Goal: Navigation & Orientation: Find specific page/section

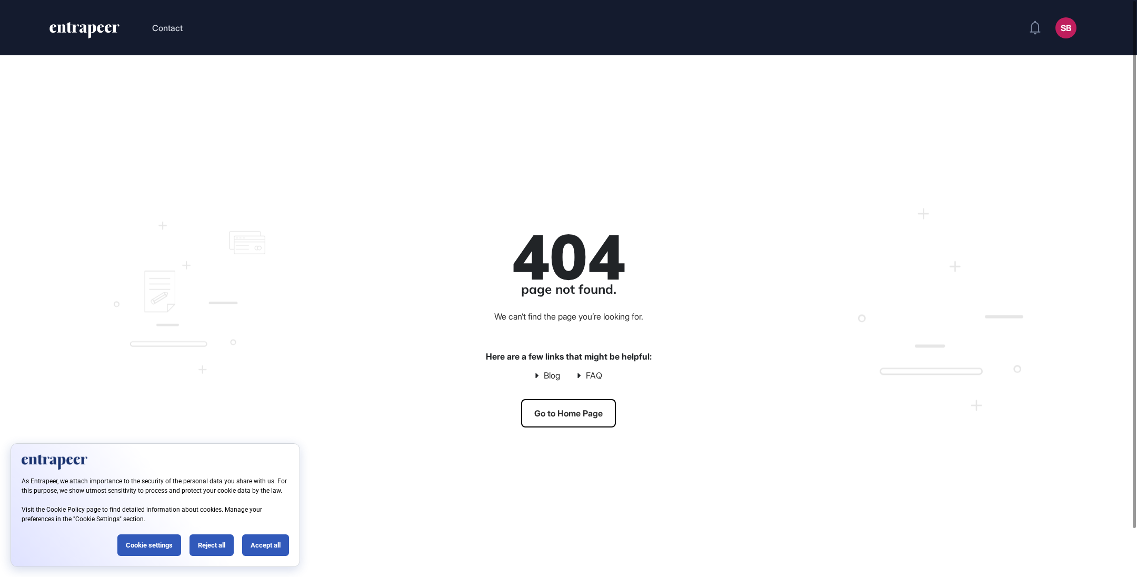
click at [553, 414] on link "Go to Home Page" at bounding box center [568, 413] width 95 height 28
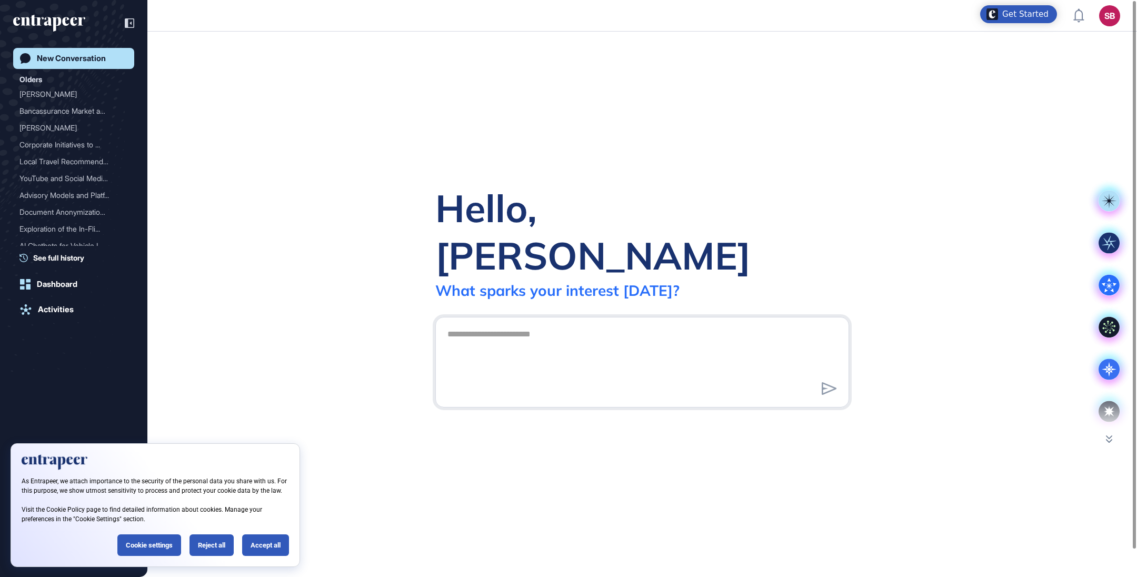
click at [66, 63] on div "New Conversation" at bounding box center [71, 58] width 69 height 9
click at [321, 156] on div "Hello, Simay What sparks your interest today?" at bounding box center [642, 304] width 990 height 545
click at [63, 334] on div "New Conversation Olders [PERSON_NAME] Bancassurance Market and ... [PERSON_NAME…" at bounding box center [73, 299] width 121 height 503
click at [765, 98] on div "Hello, Simay What sparks your interest today?" at bounding box center [642, 304] width 990 height 545
click at [261, 542] on div "Accept all" at bounding box center [265, 545] width 47 height 22
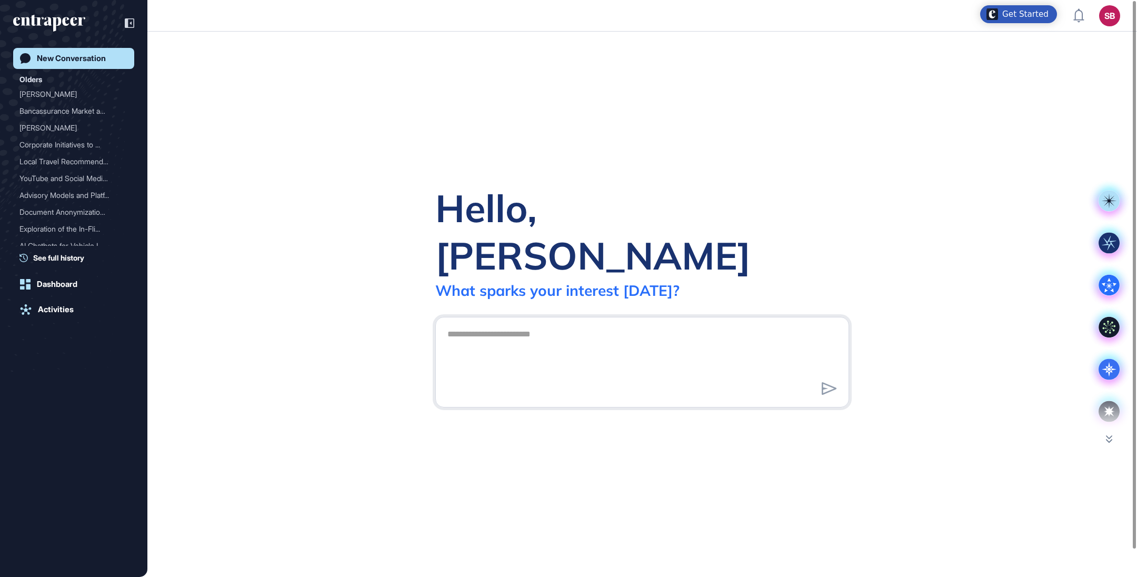
click at [62, 49] on link "New Conversation" at bounding box center [73, 58] width 121 height 21
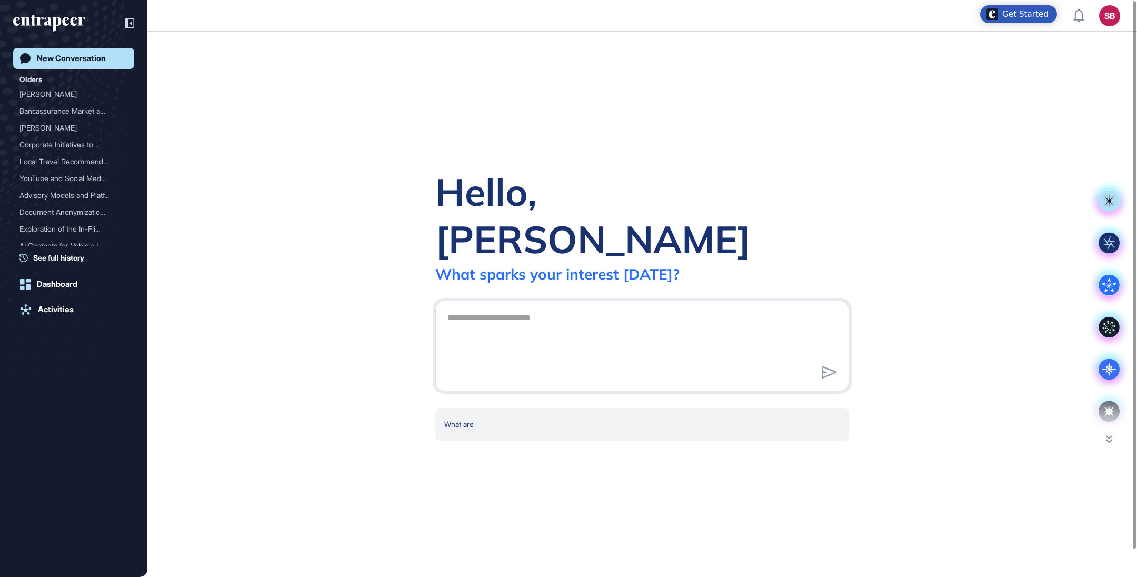
click at [63, 55] on div "New Conversation" at bounding box center [71, 58] width 69 height 9
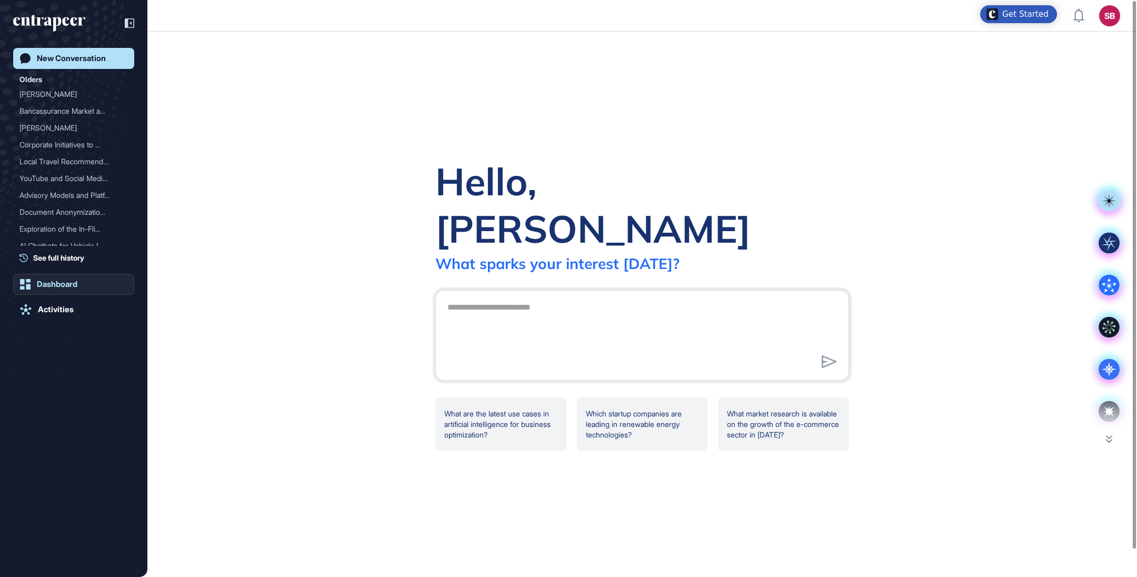
click at [66, 280] on div "Dashboard" at bounding box center [57, 284] width 41 height 9
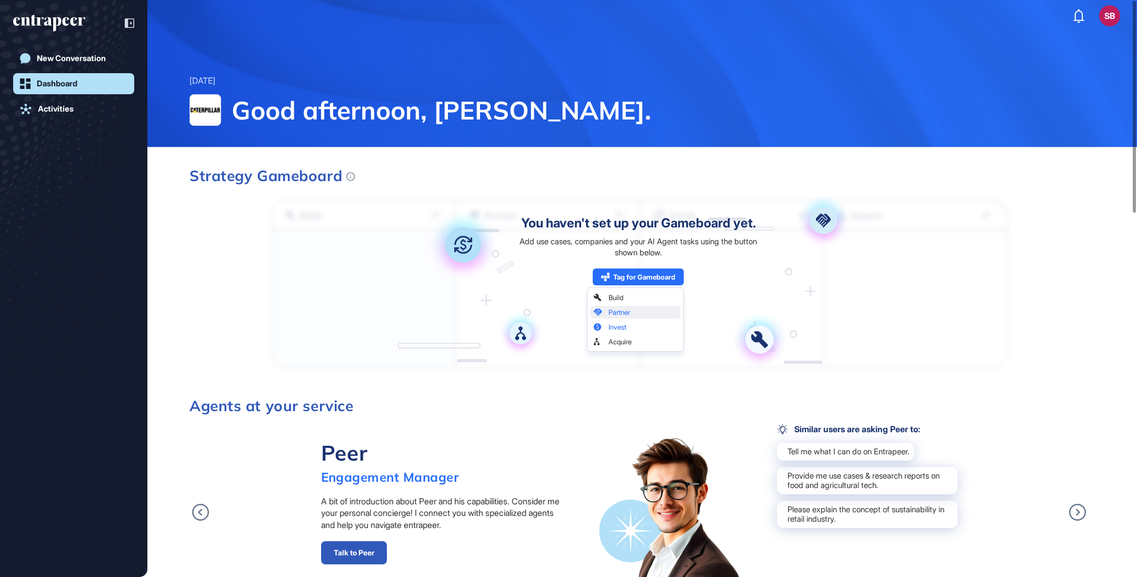
click at [41, 21] on icon "entrapeer-logo" at bounding box center [49, 23] width 72 height 17
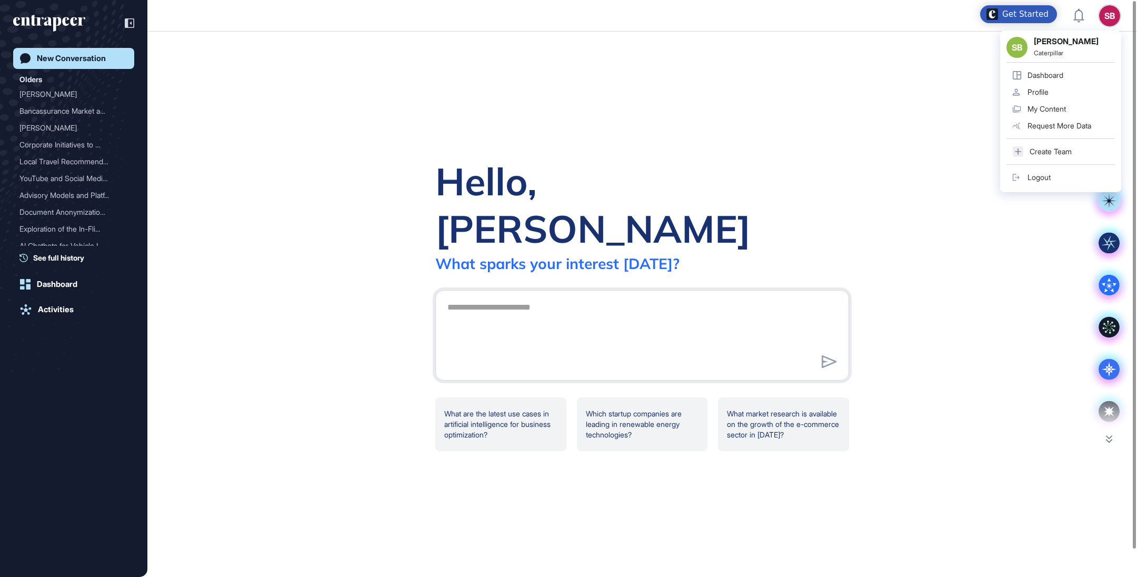
click at [319, 60] on div "Hello, Simay What sparks your interest today? What are the latest use cases in …" at bounding box center [642, 304] width 990 height 545
click at [51, 11] on div "New Conversation Olders Reese Bancassurance Market and ... Reese Corporate Init…" at bounding box center [73, 288] width 147 height 577
click at [51, 15] on icon "entrapeer-logo" at bounding box center [49, 23] width 72 height 17
click at [1115, 18] on div "SB" at bounding box center [1109, 15] width 21 height 21
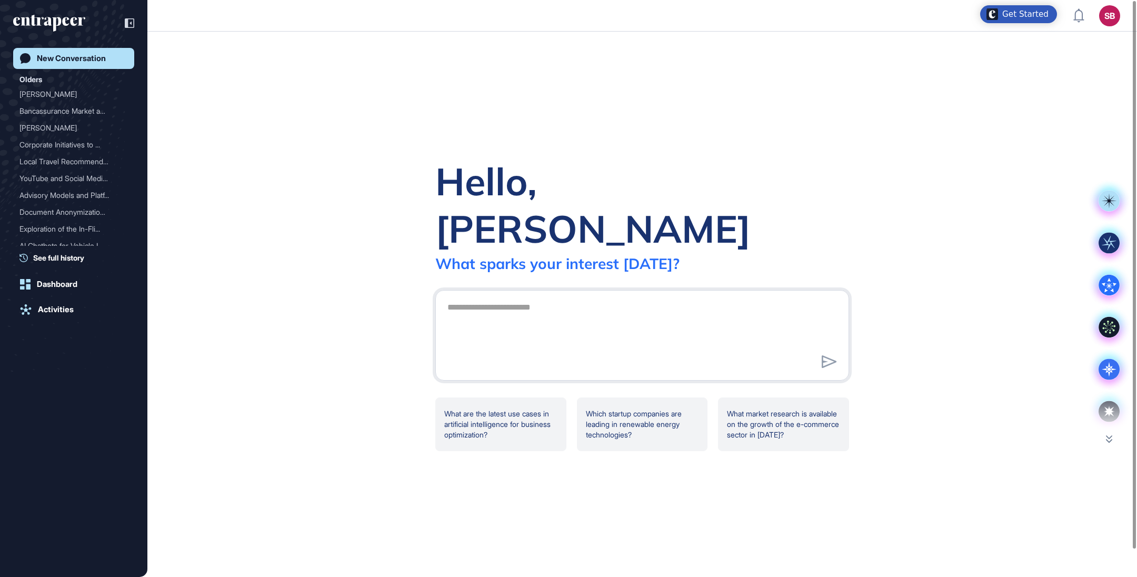
click at [68, 340] on div "New Conversation Olders Reese Bancassurance Market and ... Reese Corporate Init…" at bounding box center [73, 299] width 121 height 503
click at [771, 109] on div "Hello, Simay What sparks your interest today? What are the latest use cases in …" at bounding box center [642, 304] width 990 height 545
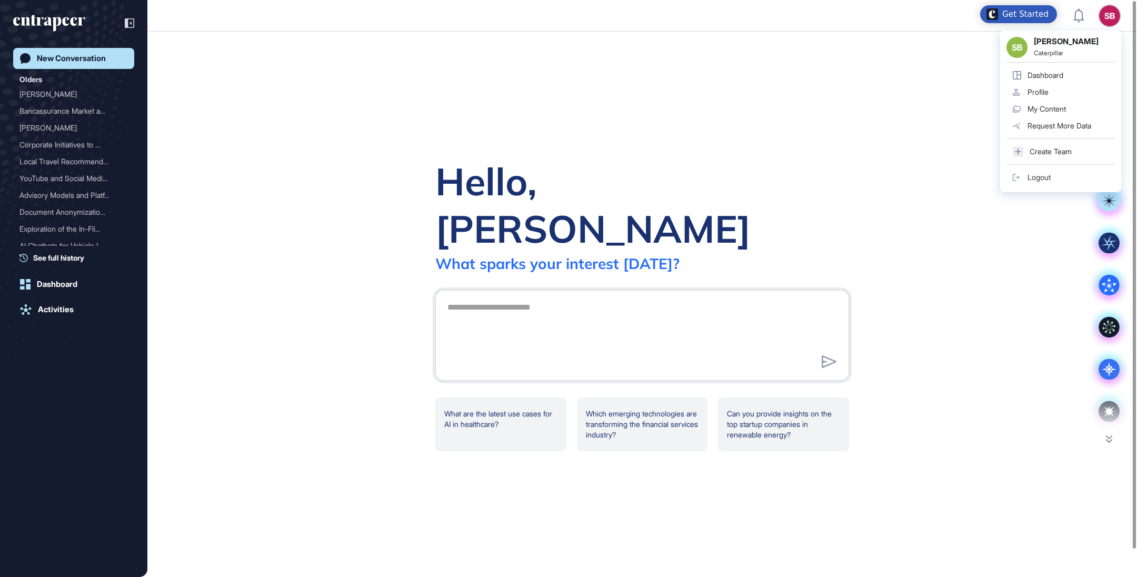
click at [750, 89] on div "Hello, Simay What sparks your interest today? What are the latest use cases for…" at bounding box center [642, 304] width 990 height 545
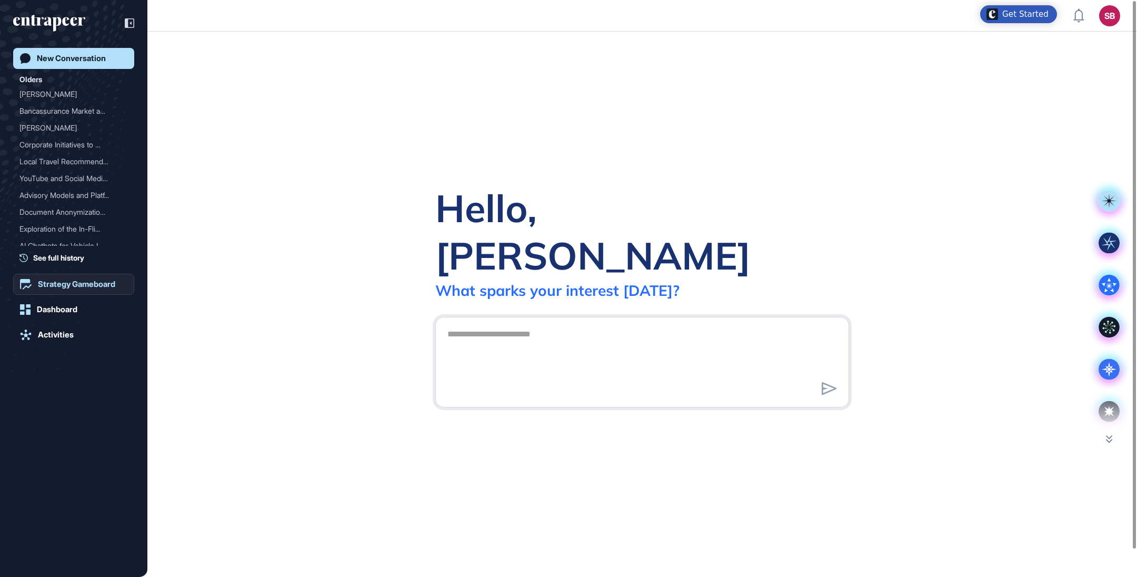
click at [81, 290] on link "Strategy Gameboard" at bounding box center [73, 284] width 121 height 21
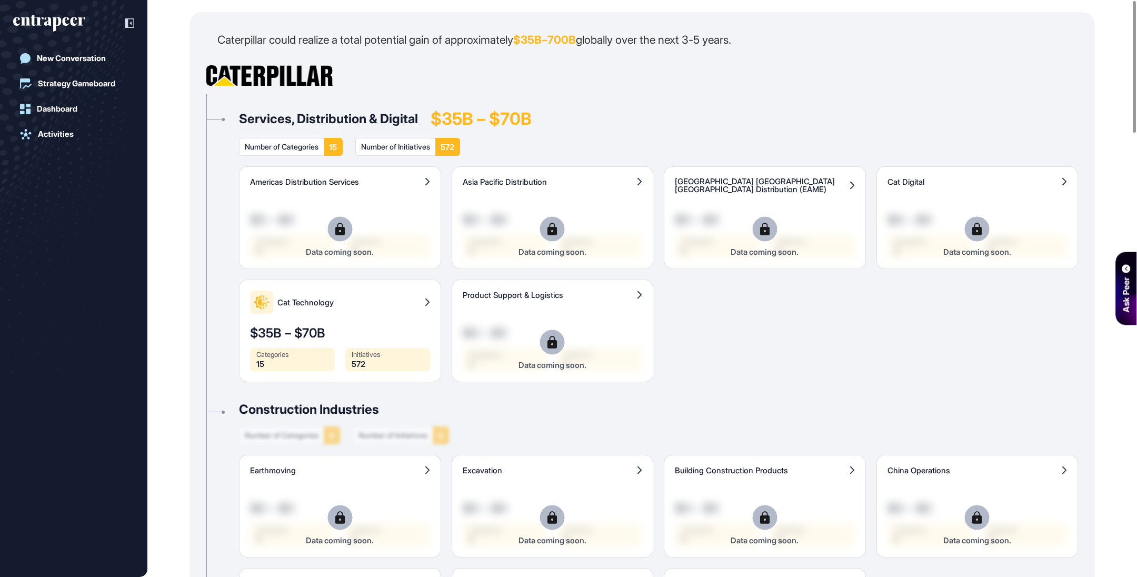
scroll to position [210, 0]
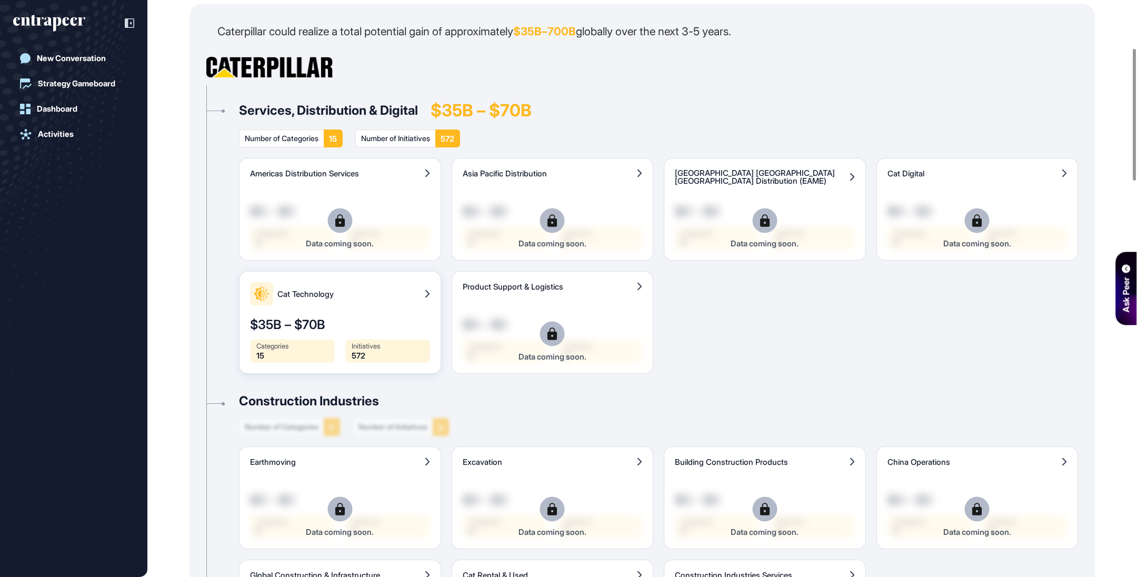
click at [368, 291] on span "Cat Technology" at bounding box center [349, 294] width 144 height 8
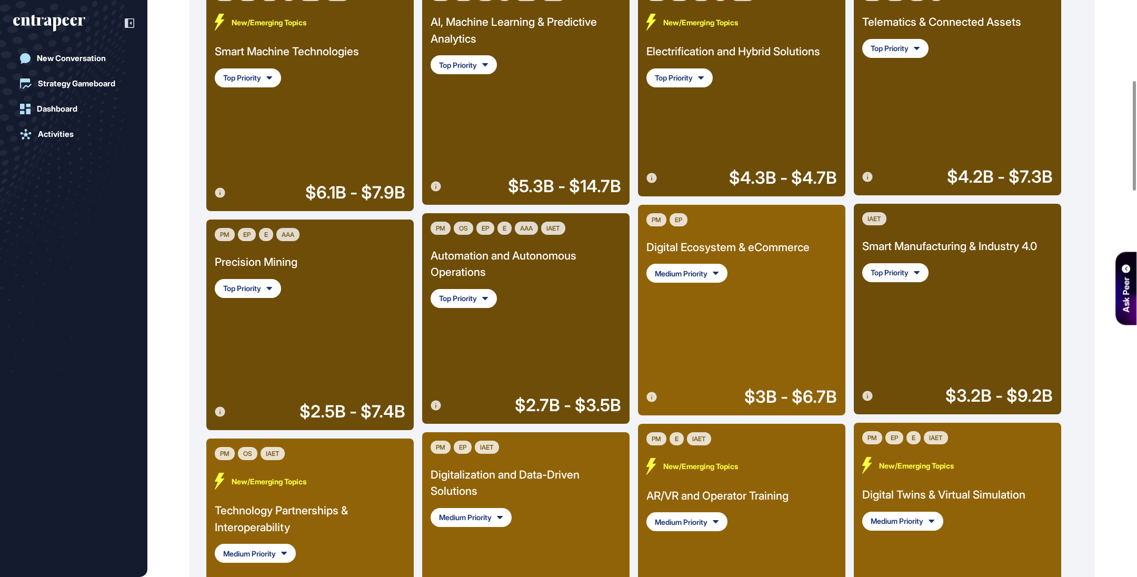
scroll to position [421, 0]
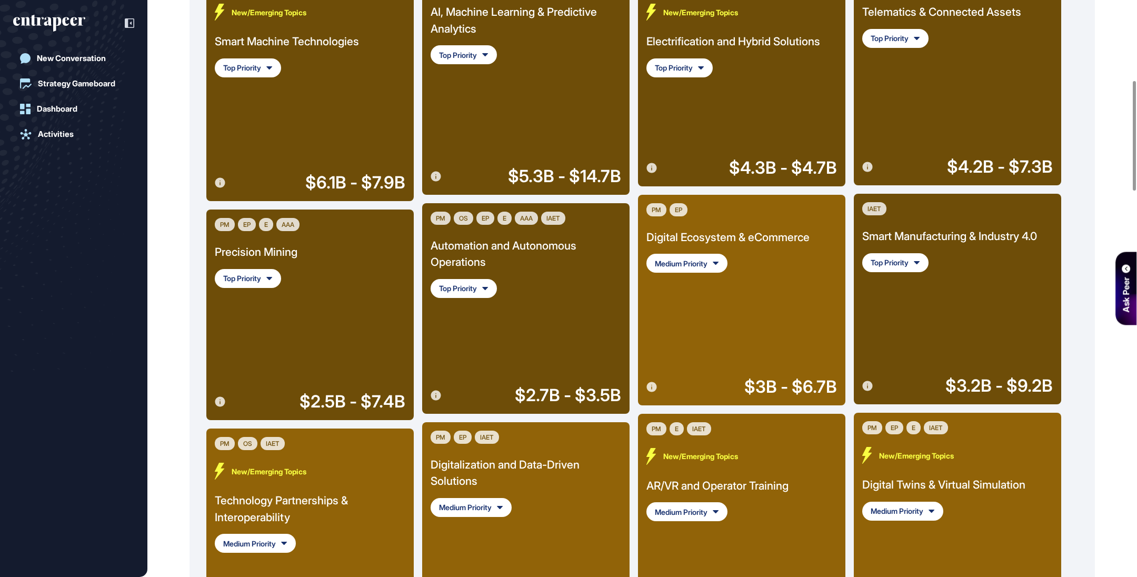
click at [265, 245] on div "Precision Mining" at bounding box center [256, 252] width 83 height 17
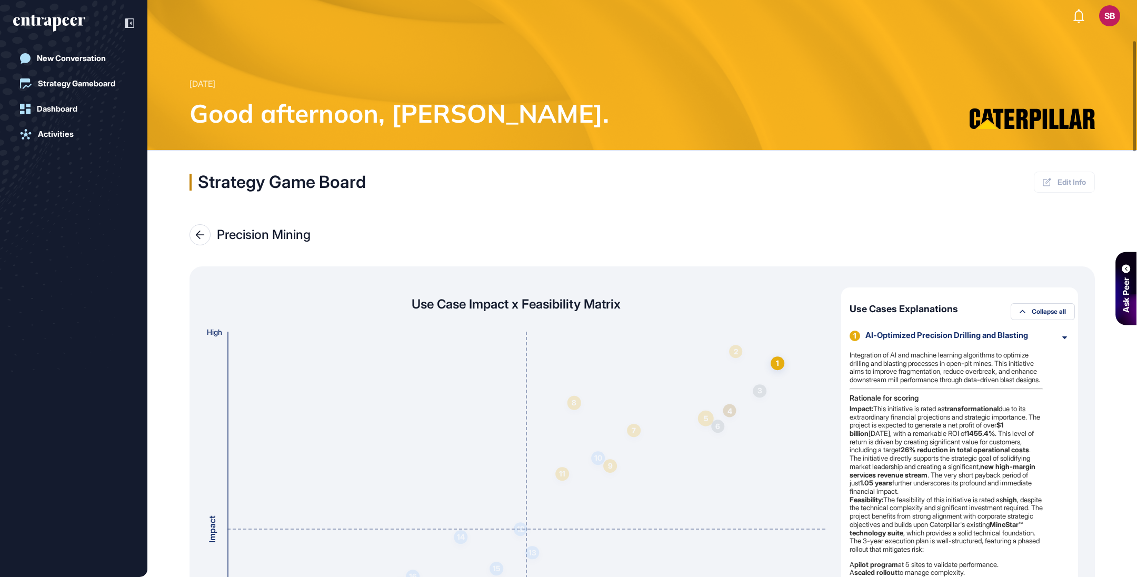
scroll to position [210, 0]
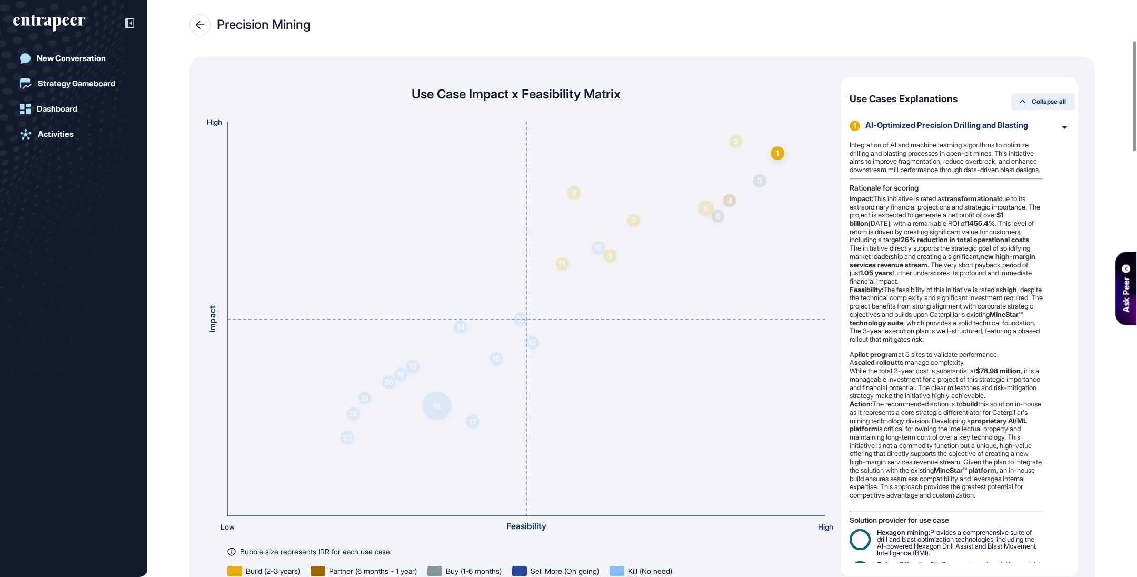
click at [1036, 100] on span "Collapse all" at bounding box center [1049, 101] width 34 height 6
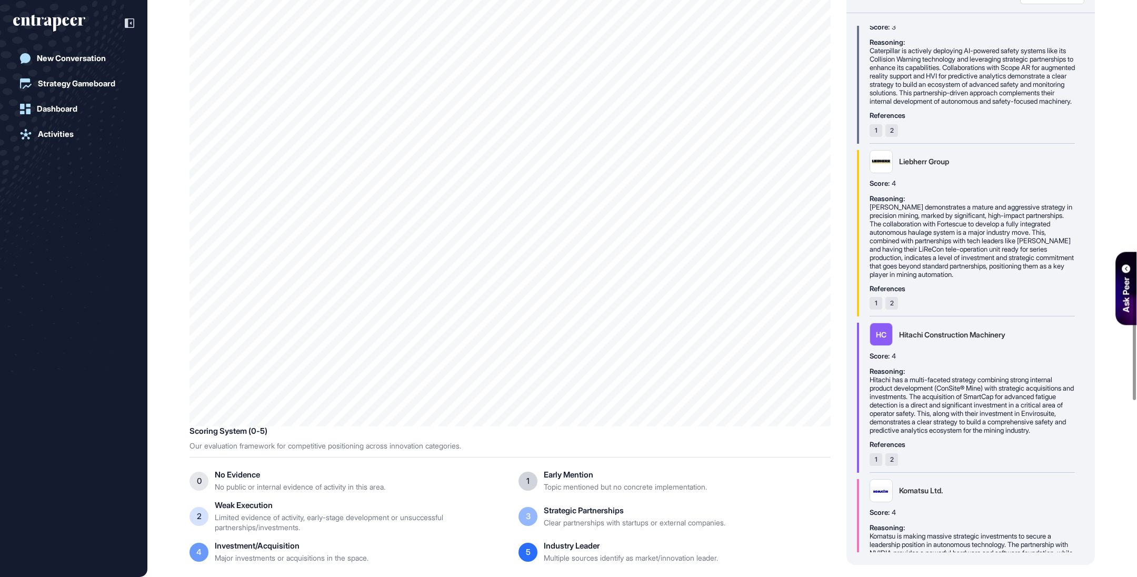
scroll to position [2410, 0]
